Goal: Navigation & Orientation: Go to known website

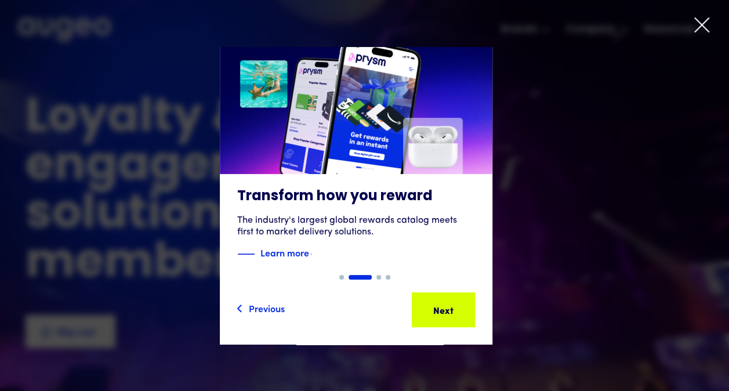
click at [703, 23] on icon at bounding box center [701, 24] width 17 height 17
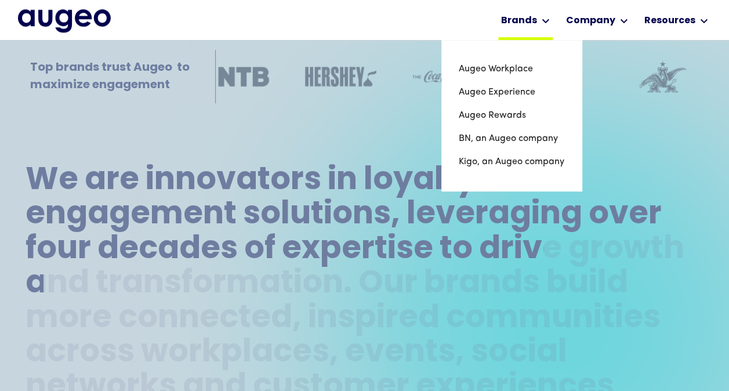
scroll to position [409, 0]
